Goal: Information Seeking & Learning: Learn about a topic

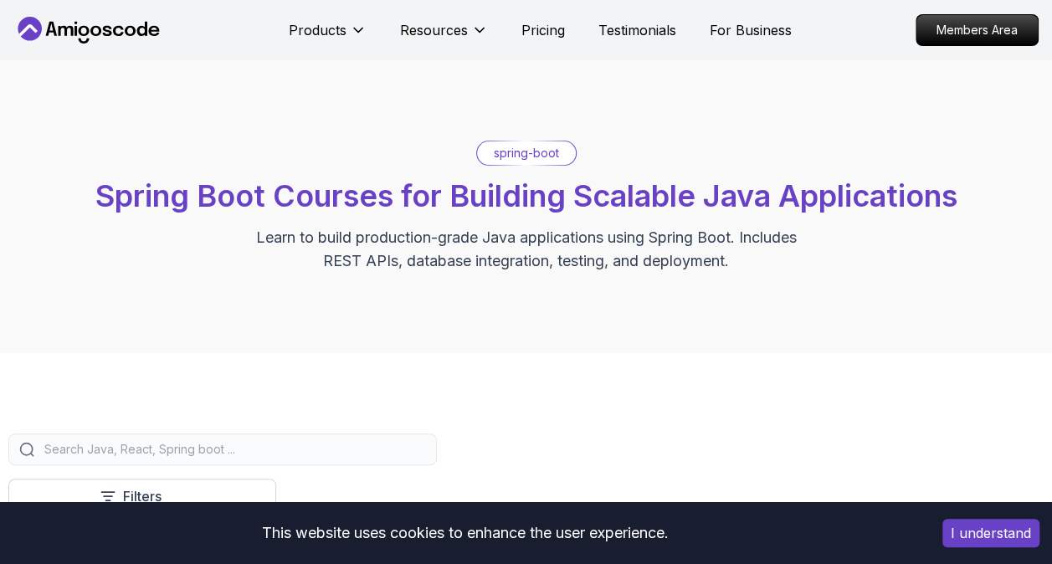
click at [979, 530] on button "I understand" at bounding box center [990, 533] width 97 height 28
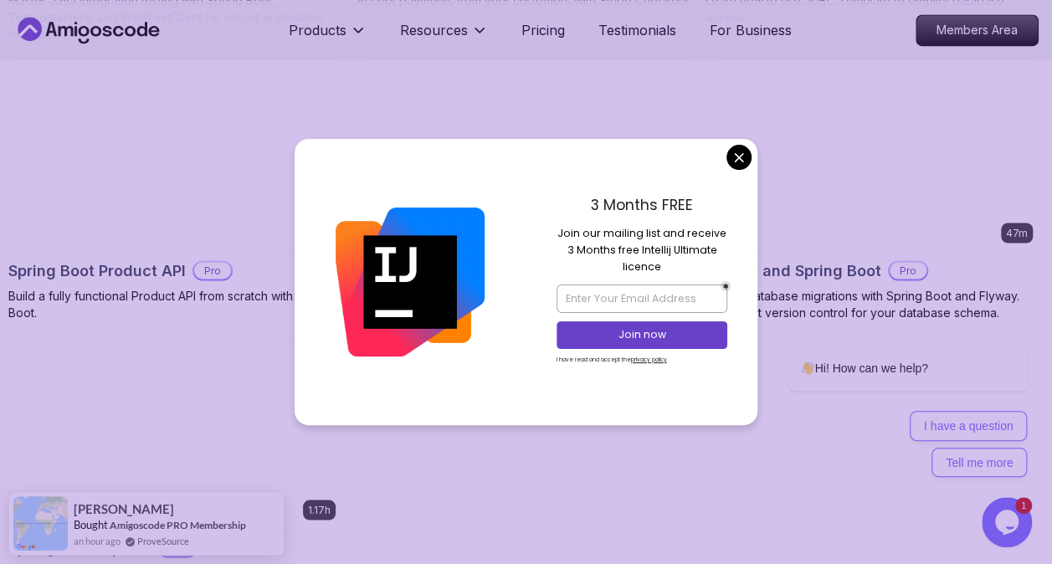
scroll to position [1255, 0]
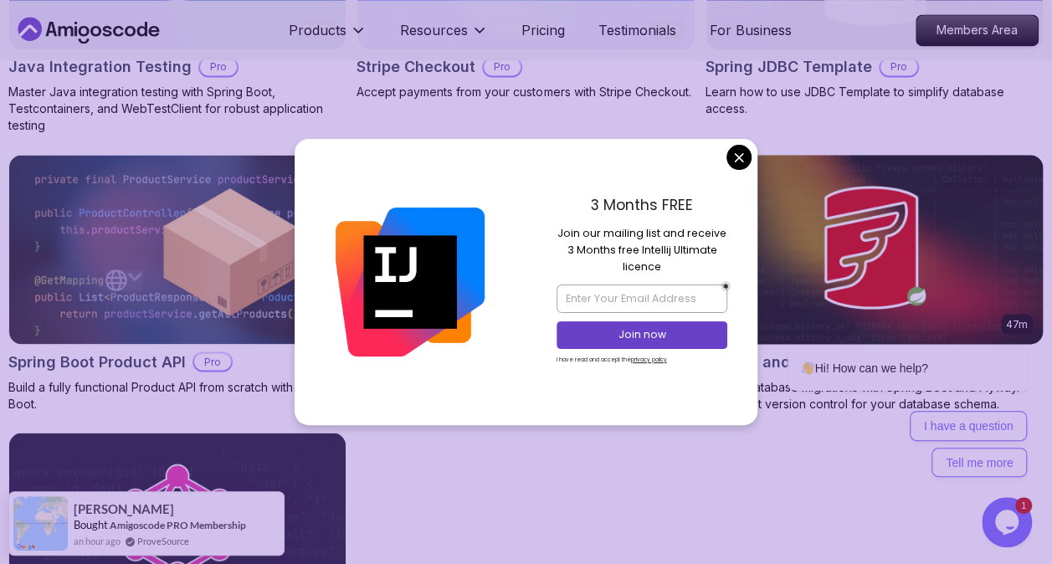
click at [738, 154] on body "Products Resources Pricing Testimonials For Business Members Area Products Reso…" at bounding box center [526, 280] width 1052 height 3071
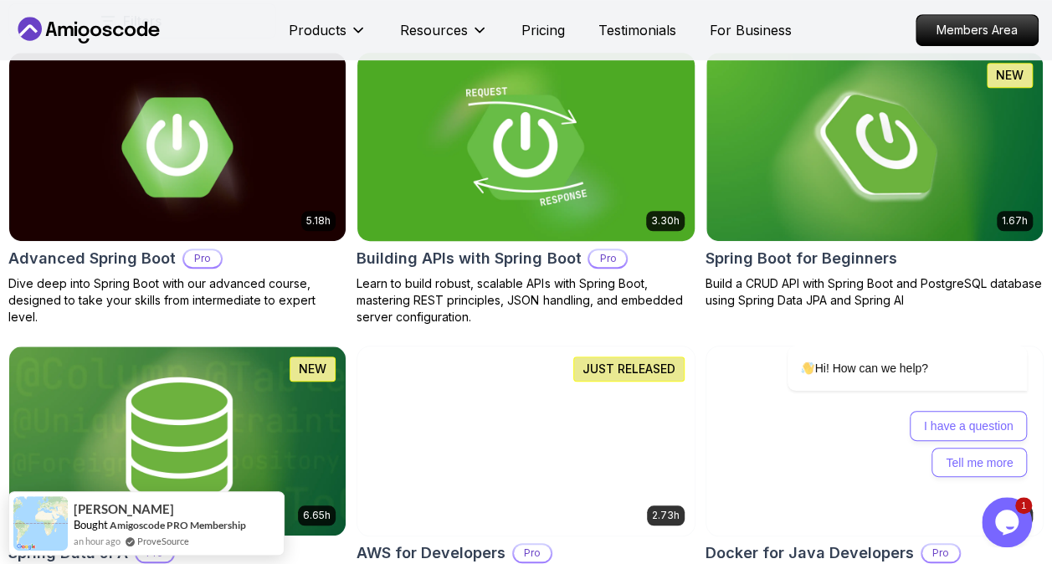
scroll to position [502, 0]
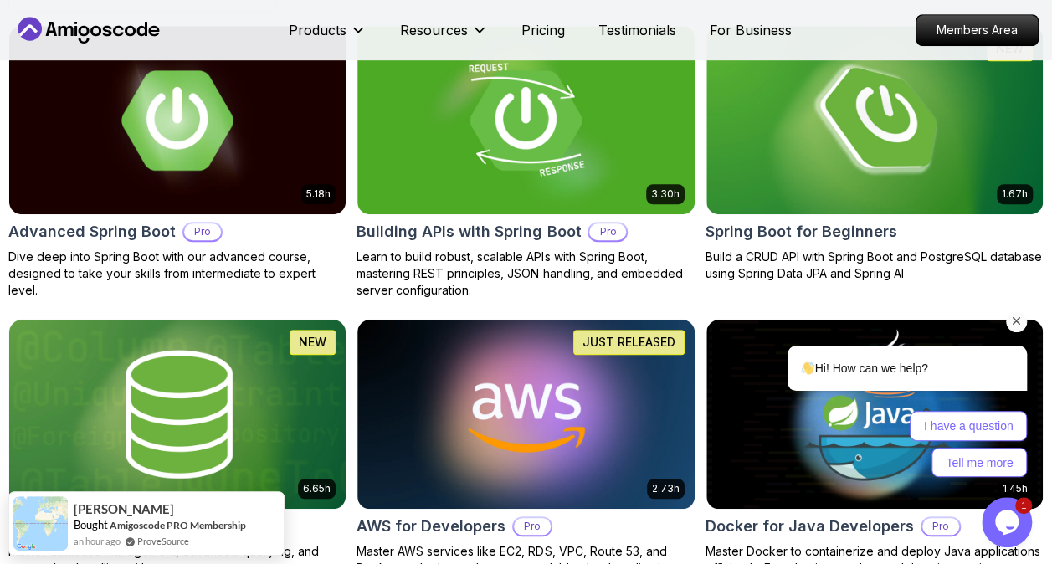
click at [787, 230] on div "Hi! How can we help? I have a question Tell me more" at bounding box center [884, 348] width 301 height 274
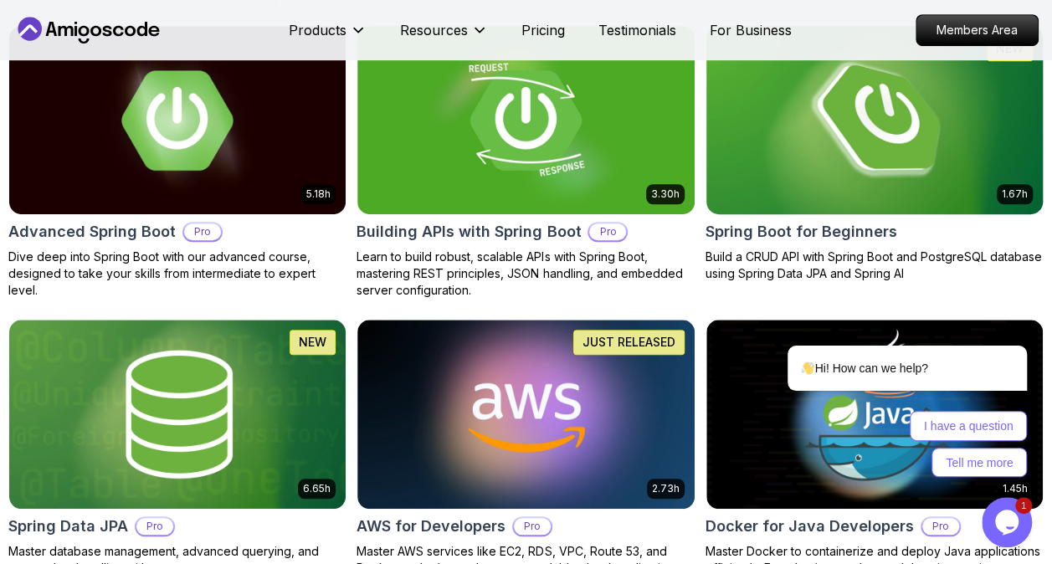
scroll to position [335, 0]
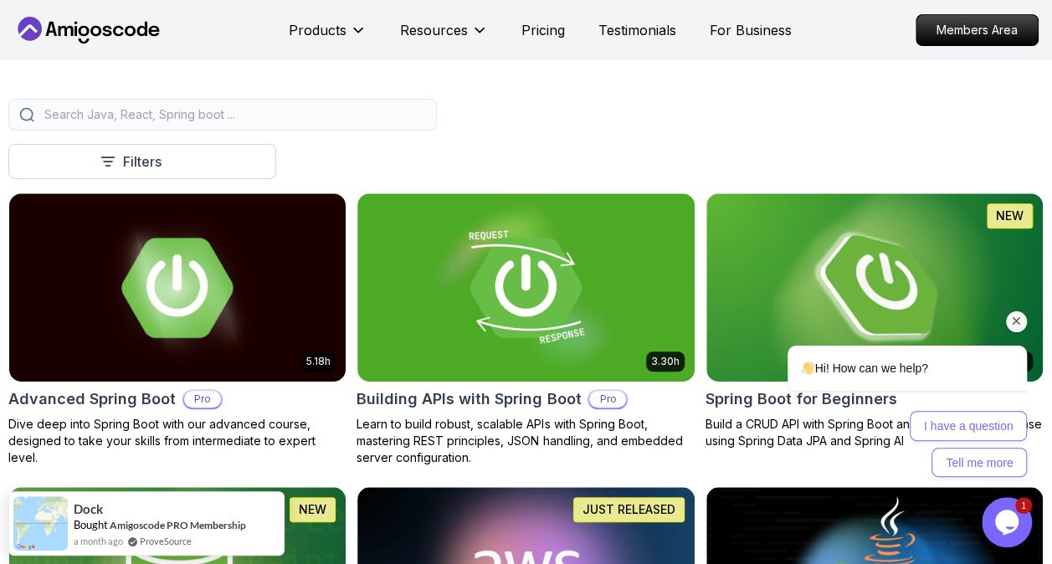
click at [810, 253] on div "Hi! How can we help? I have a question Tell me more" at bounding box center [884, 348] width 301 height 274
click at [774, 400] on div "Hi! How can we help? I have a question Tell me more" at bounding box center [886, 412] width 284 height 132
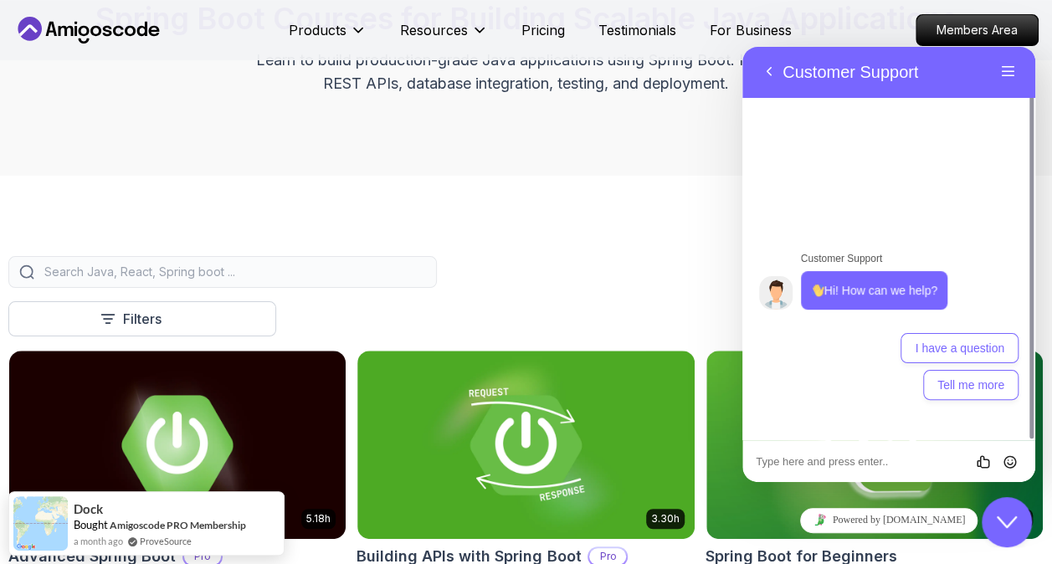
scroll to position [0, 0]
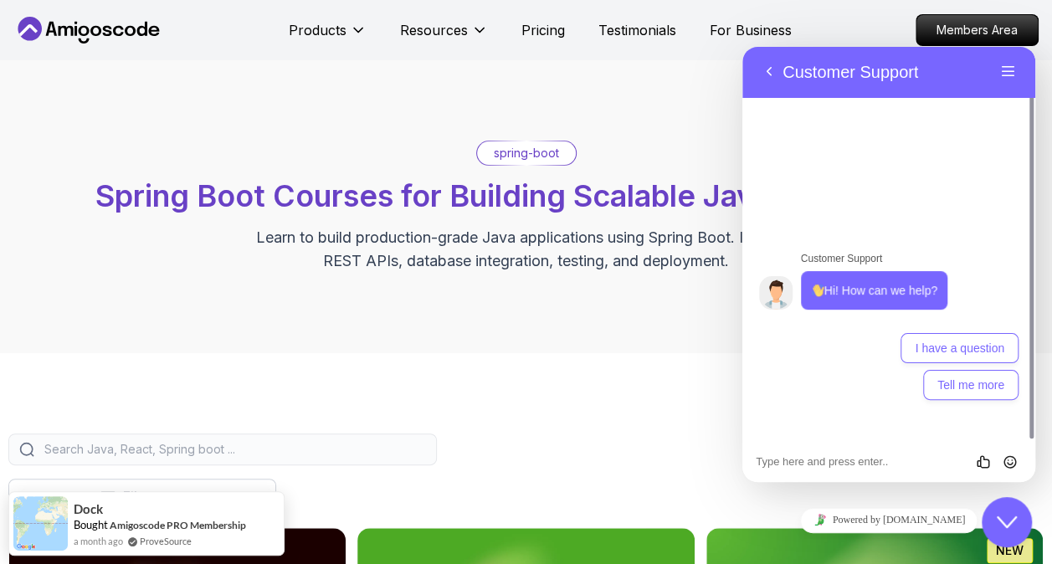
click at [516, 153] on p "spring-boot" at bounding box center [526, 153] width 65 height 17
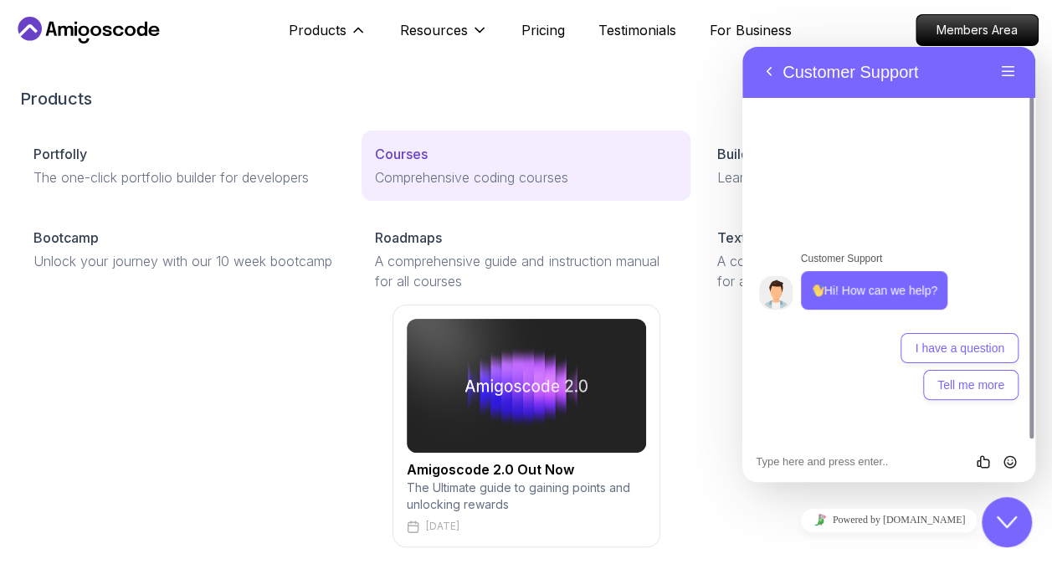
click at [441, 167] on link "Courses Comprehensive coding courses" at bounding box center [525, 166] width 328 height 70
